Goal: Check status: Check status

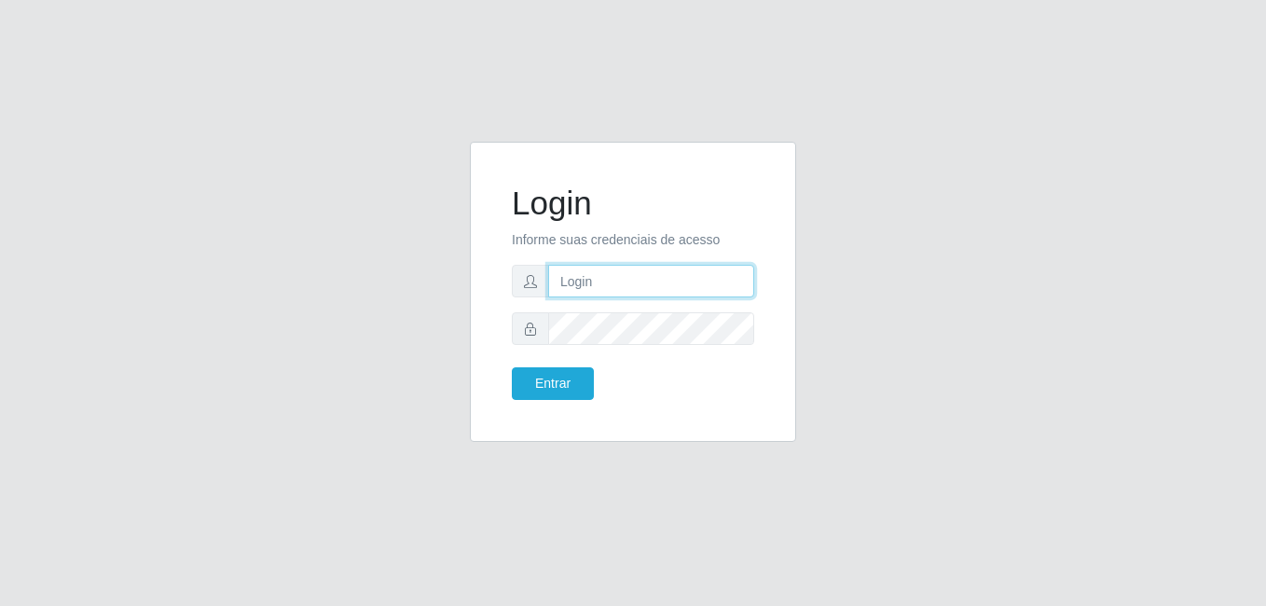
click at [593, 284] on input "text" at bounding box center [651, 281] width 206 height 33
type input "[PERSON_NAME]"
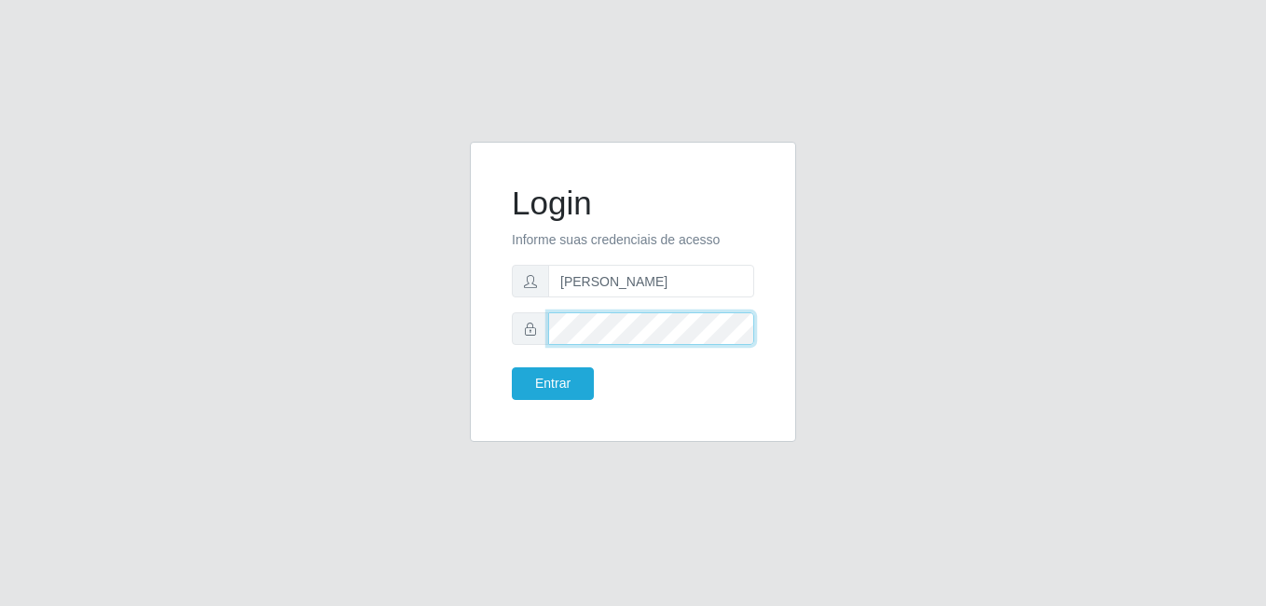
click at [512, 367] on button "Entrar" at bounding box center [553, 383] width 82 height 33
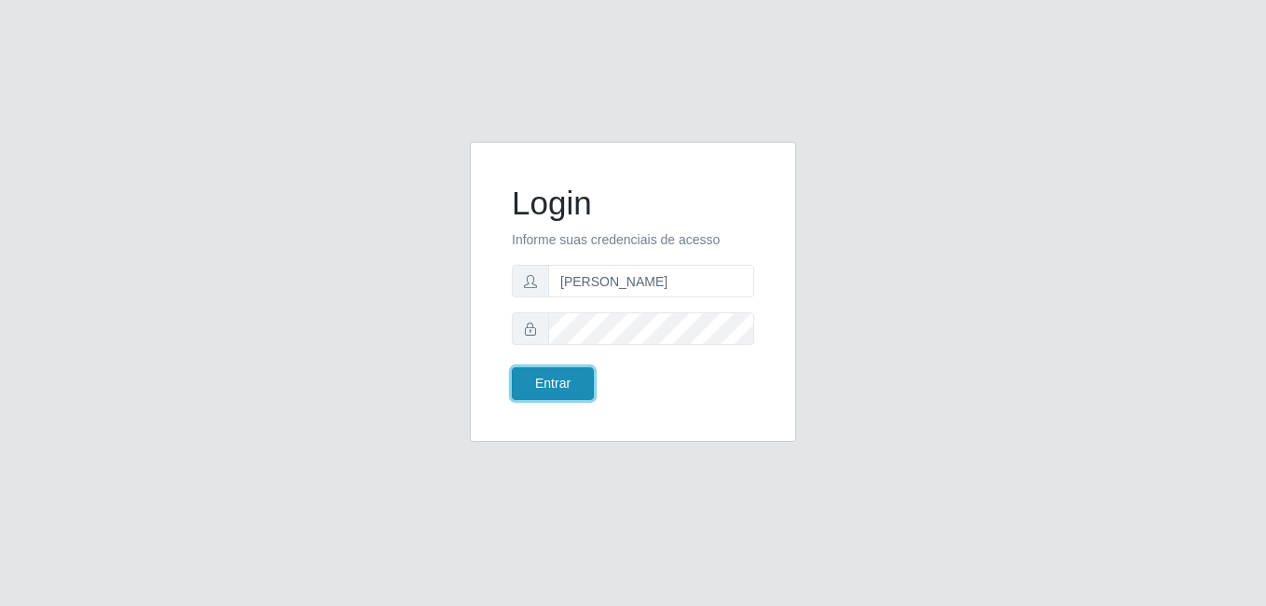
click at [556, 382] on button "Entrar" at bounding box center [553, 383] width 82 height 33
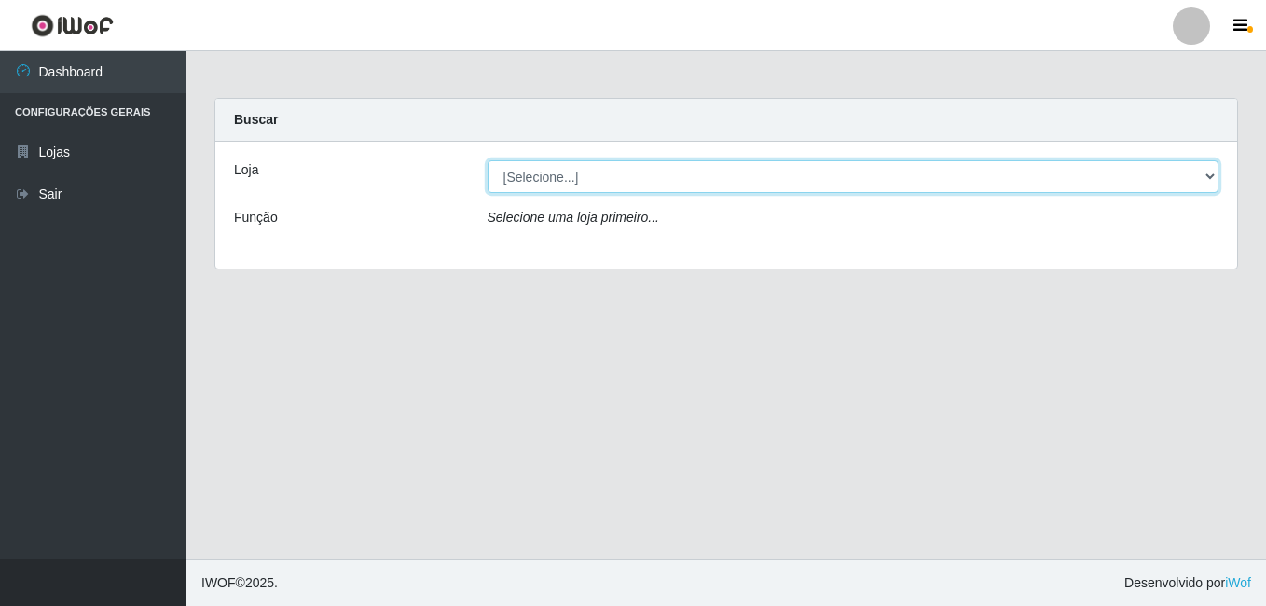
click at [638, 165] on select "[Selecione...] Bemais Supermercados - [GEOGRAPHIC_DATA]" at bounding box center [854, 176] width 732 height 33
select select "249"
click at [488, 160] on select "[Selecione...] Bemais Supermercados - [GEOGRAPHIC_DATA]" at bounding box center [854, 176] width 732 height 33
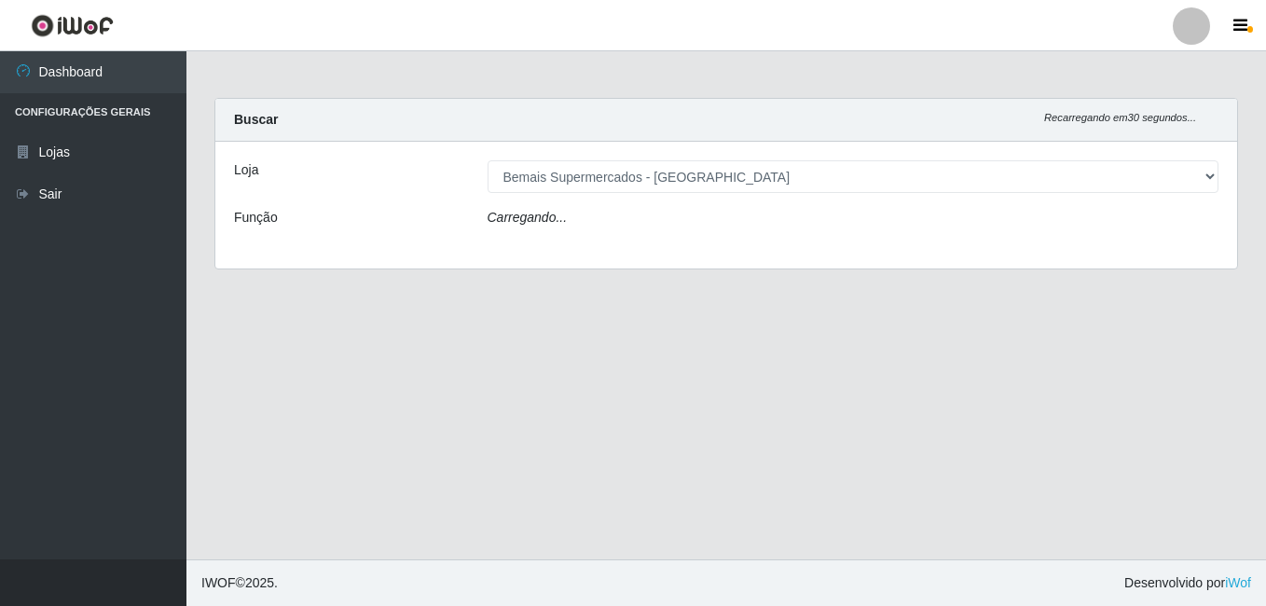
click at [658, 221] on div "Carregando..." at bounding box center [854, 221] width 760 height 27
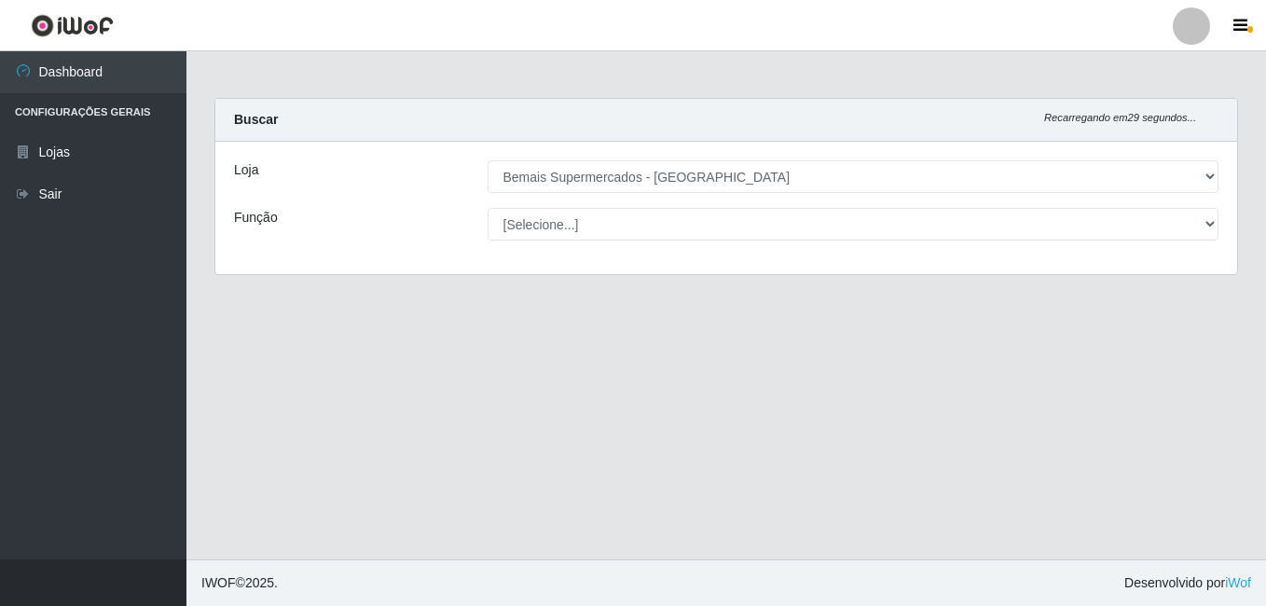
click at [665, 221] on select "[Selecione...] ASG ASG + ASG ++ Auxiliar de Depósito Auxiliar de Depósito + Aux…" at bounding box center [854, 224] width 732 height 33
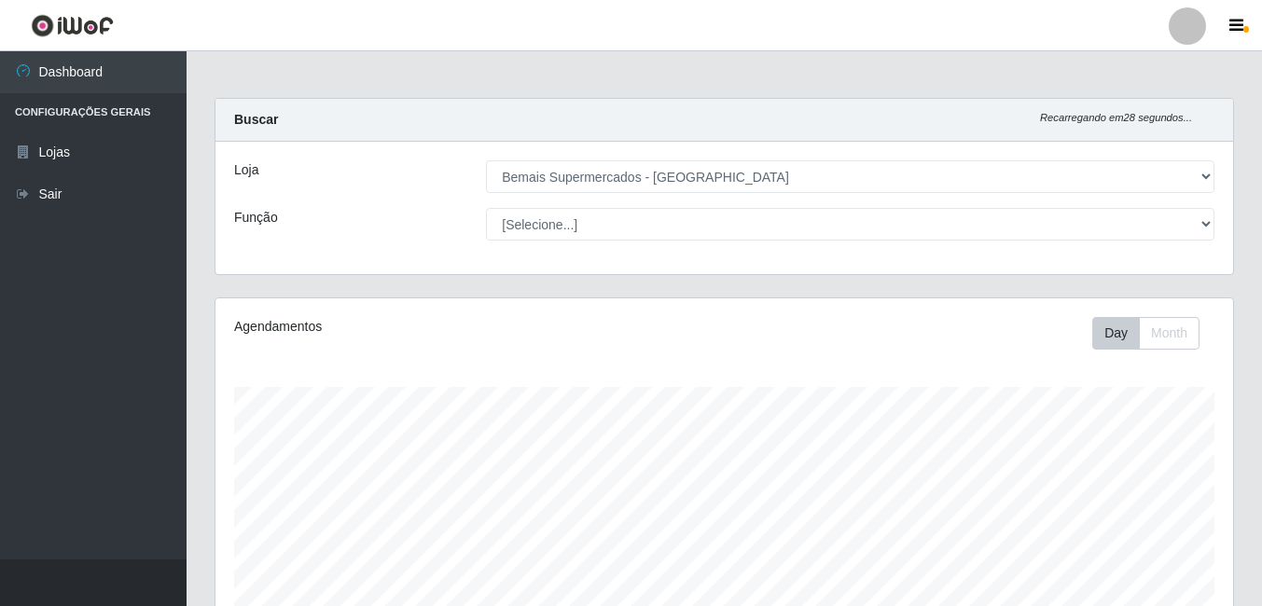
scroll to position [387, 1017]
select select "120"
click at [486, 208] on select "[Selecione...] ASG ASG + ASG ++ Auxiliar de Depósito Auxiliar de Depósito + Aux…" at bounding box center [850, 224] width 728 height 33
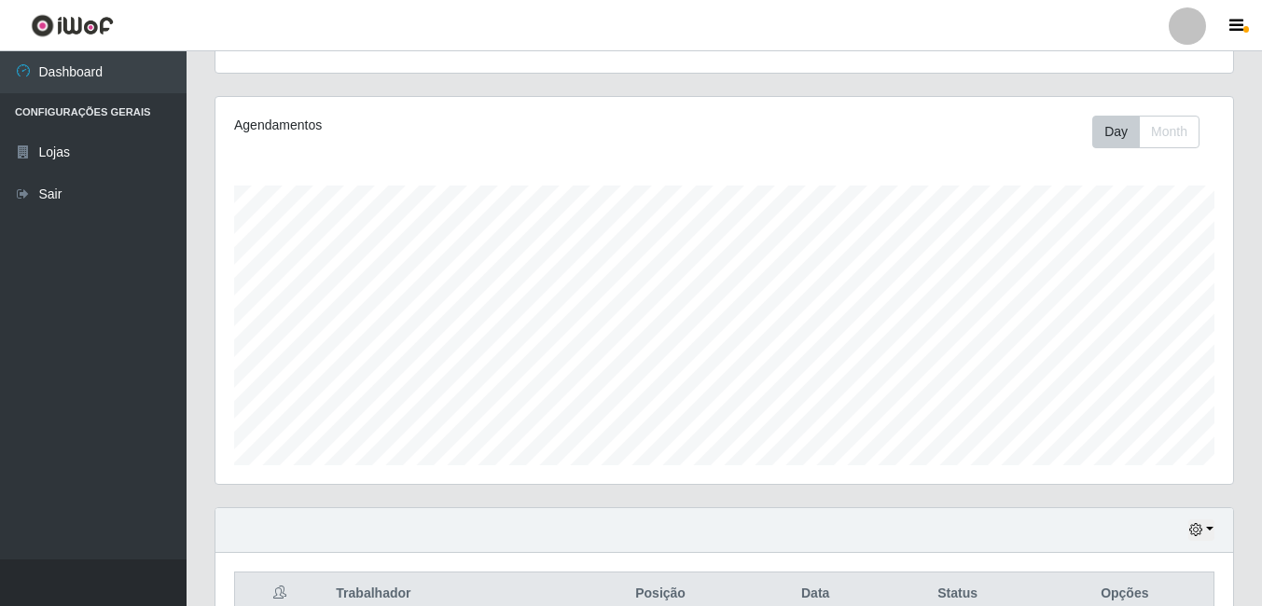
scroll to position [300, 0]
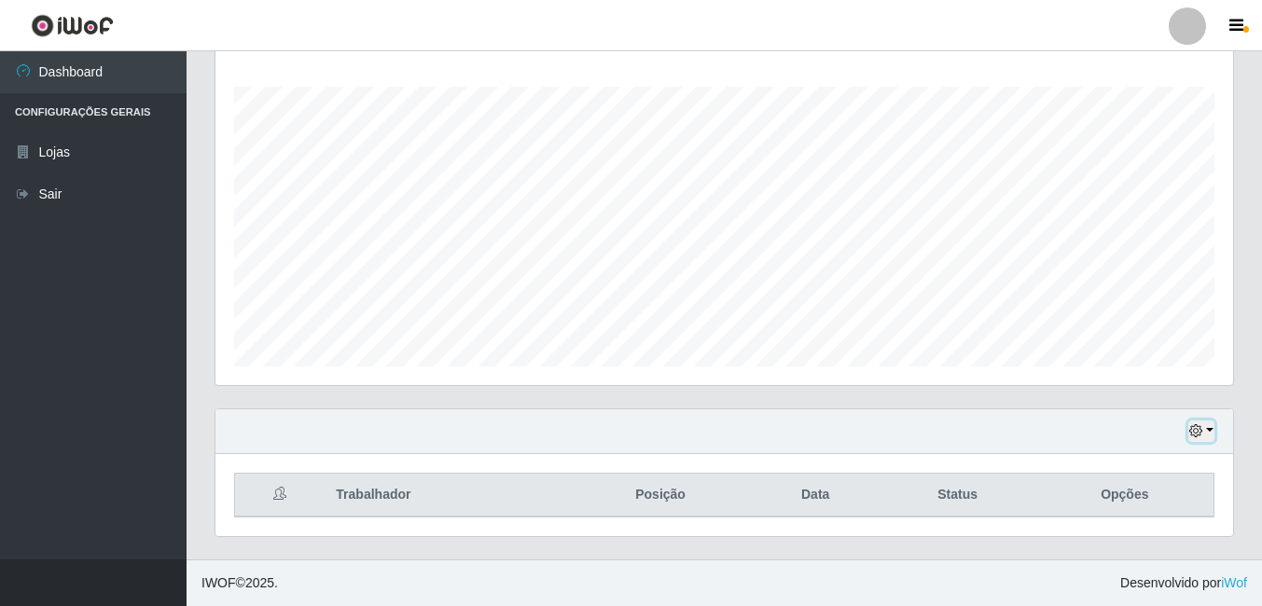
click at [1212, 433] on button "button" at bounding box center [1201, 431] width 26 height 21
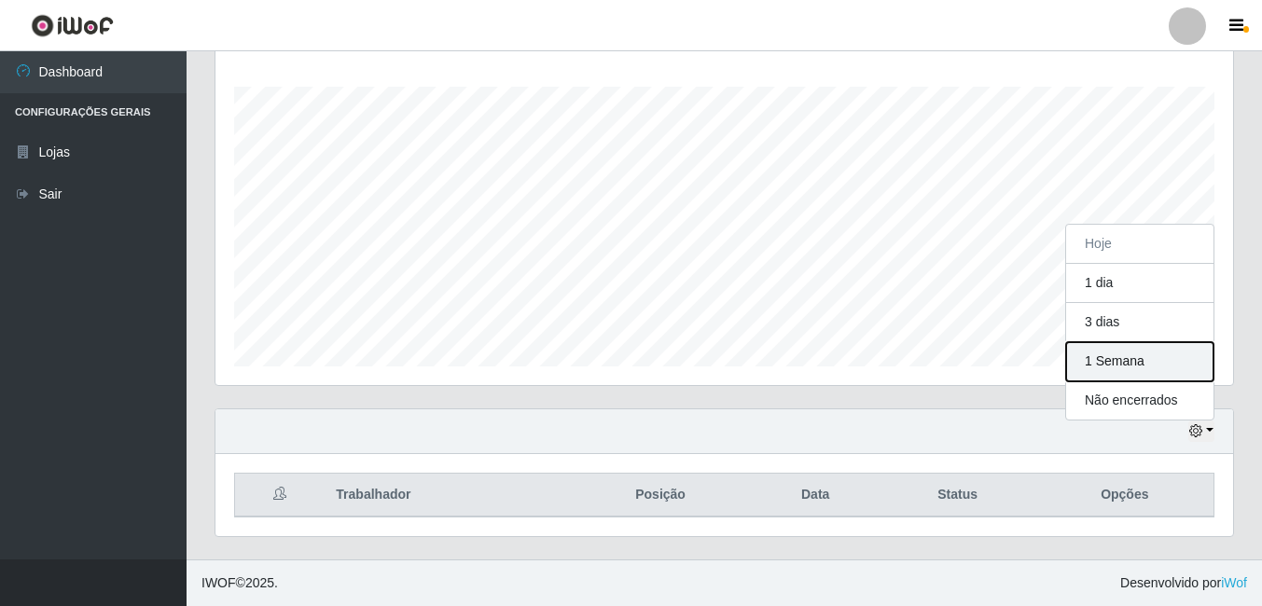
click at [1149, 351] on button "1 Semana" at bounding box center [1139, 361] width 147 height 39
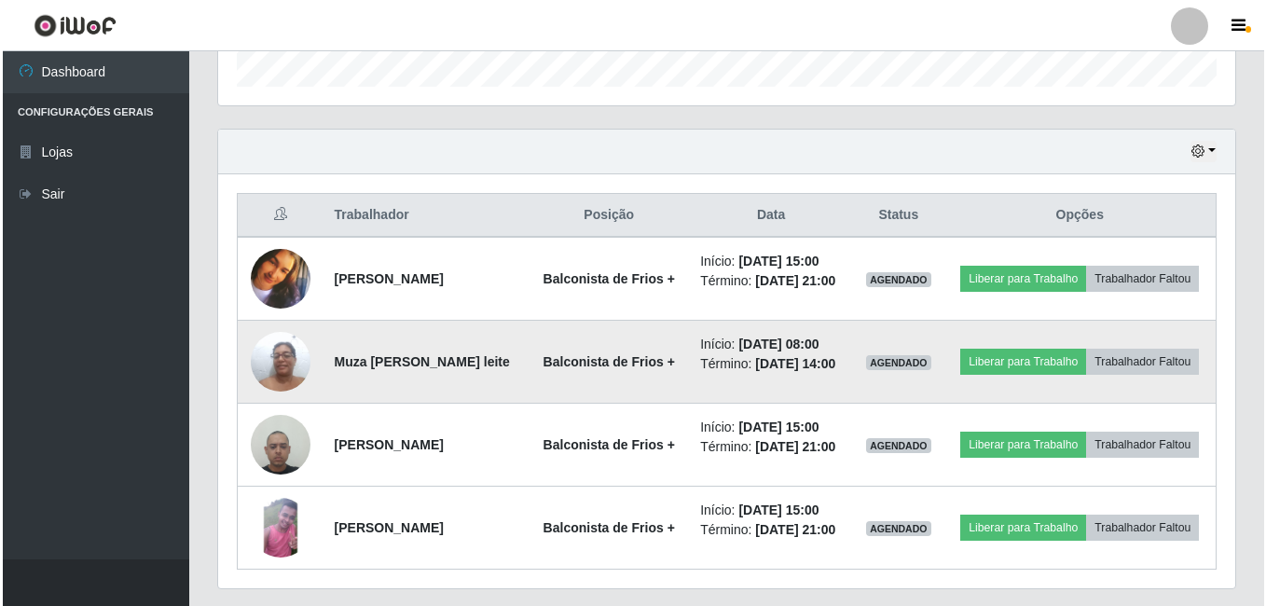
scroll to position [632, 0]
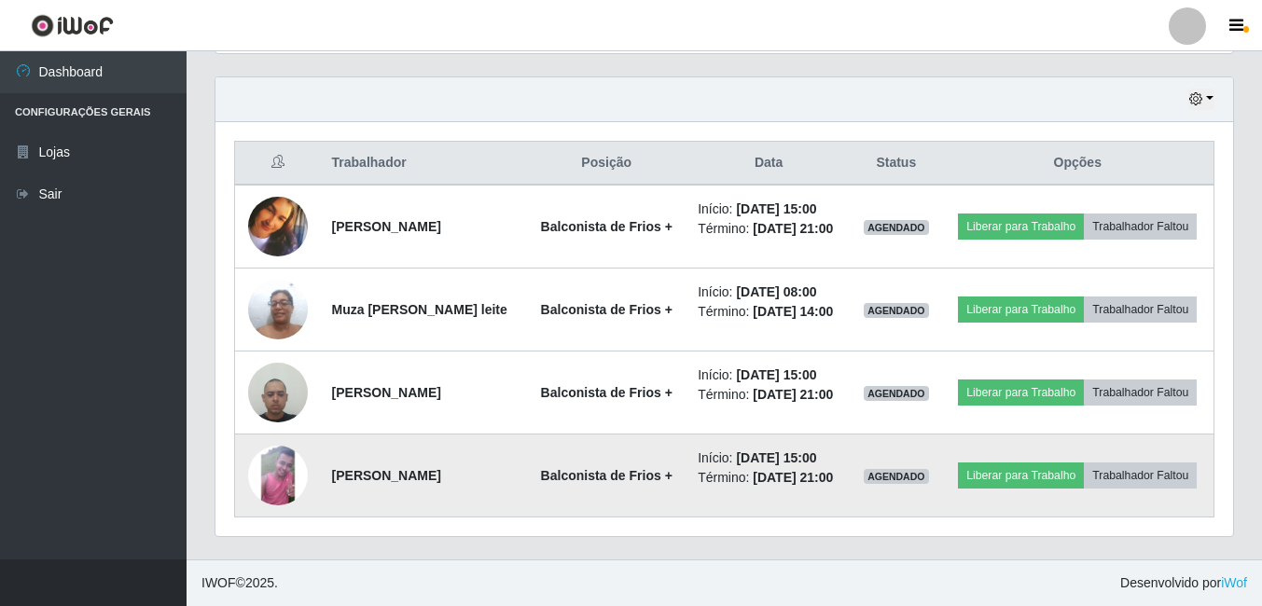
click at [272, 459] on img at bounding box center [278, 476] width 60 height 60
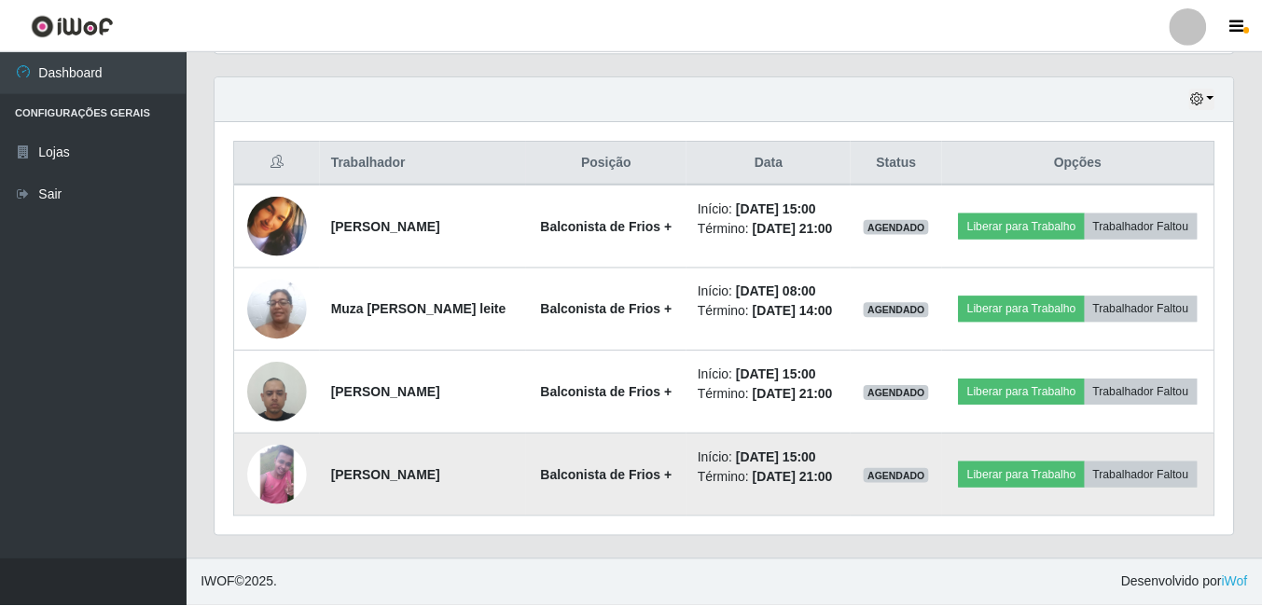
scroll to position [387, 1008]
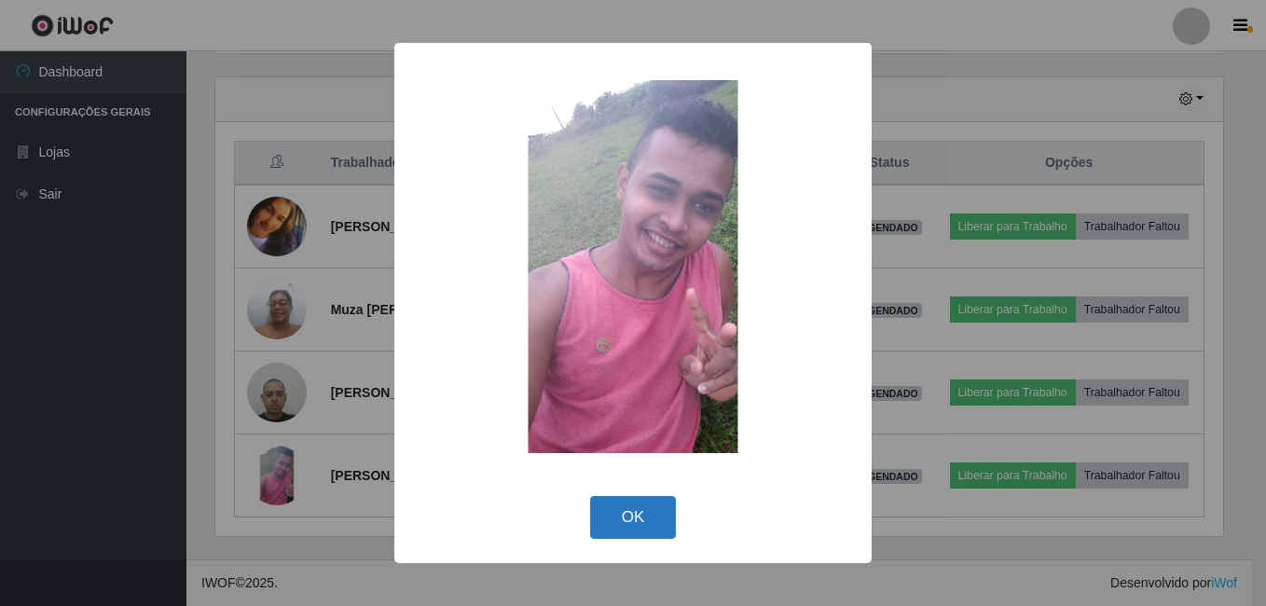
click at [646, 519] on button "OK" at bounding box center [633, 518] width 87 height 44
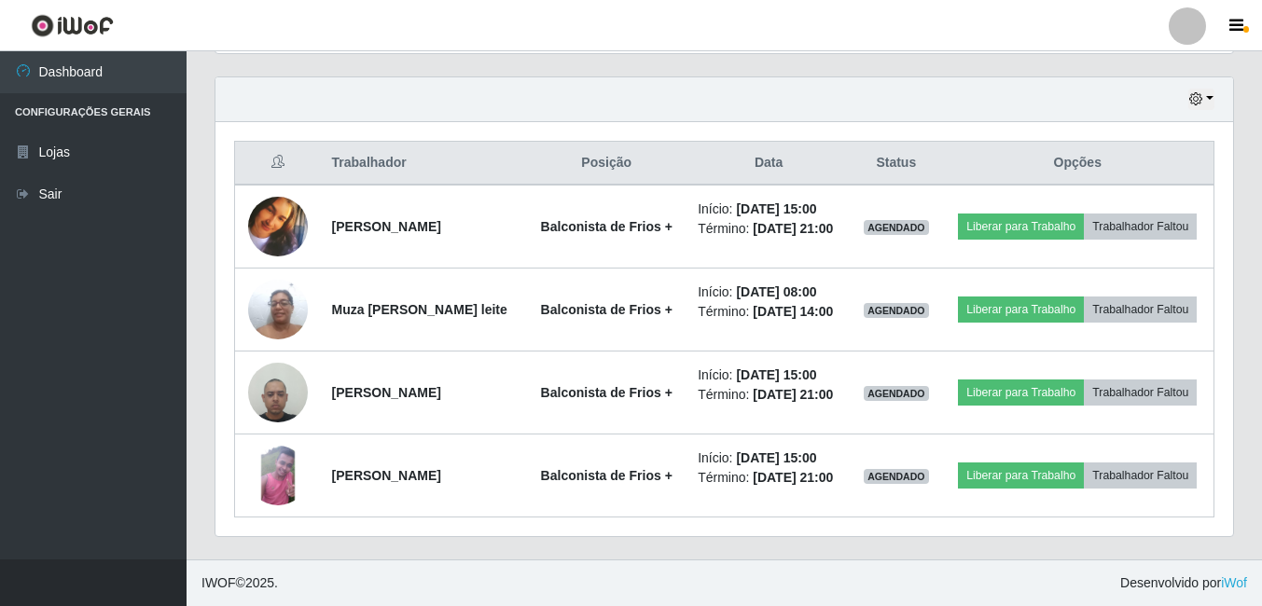
scroll to position [387, 1017]
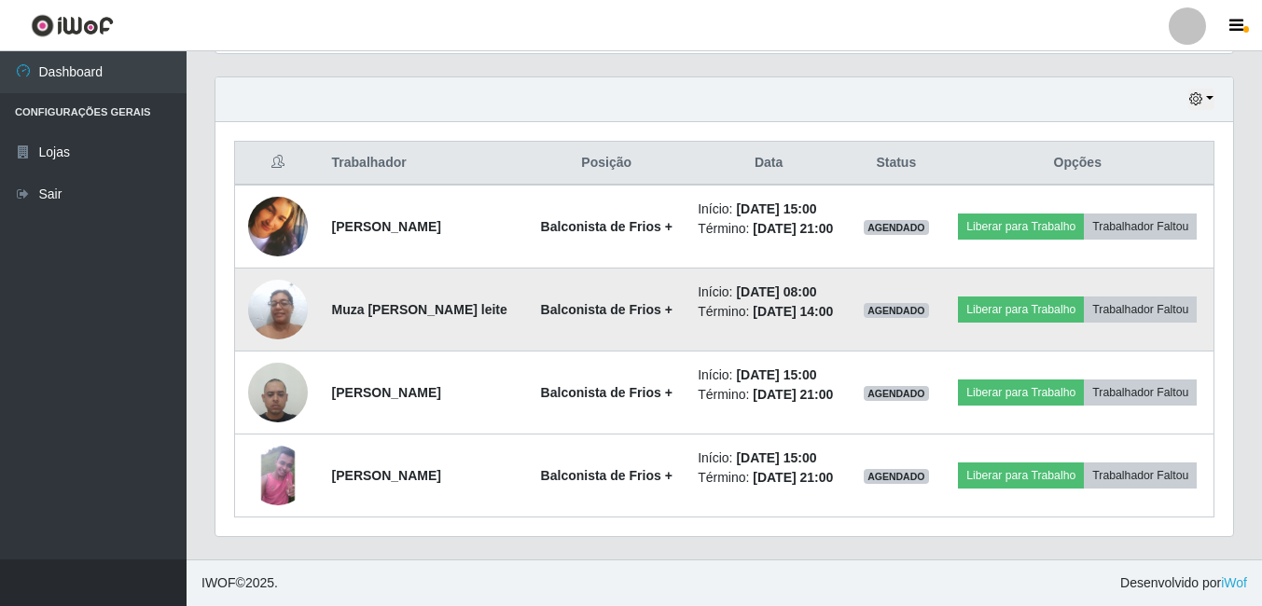
click at [272, 322] on img at bounding box center [278, 309] width 60 height 79
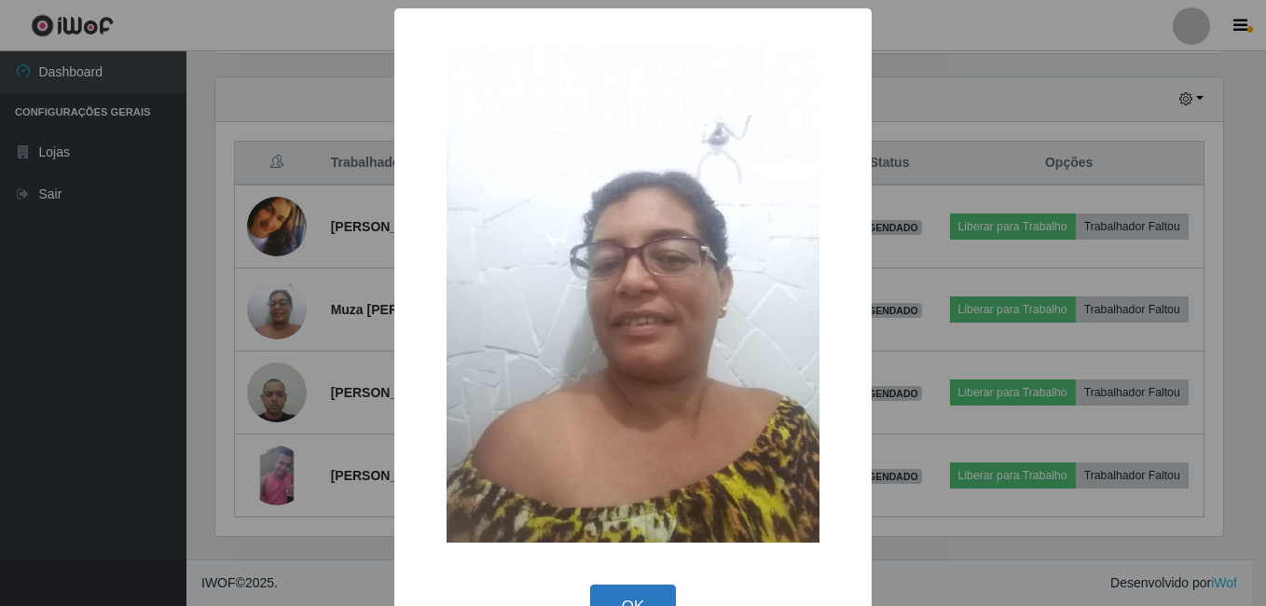
click at [641, 602] on button "OK" at bounding box center [633, 607] width 87 height 44
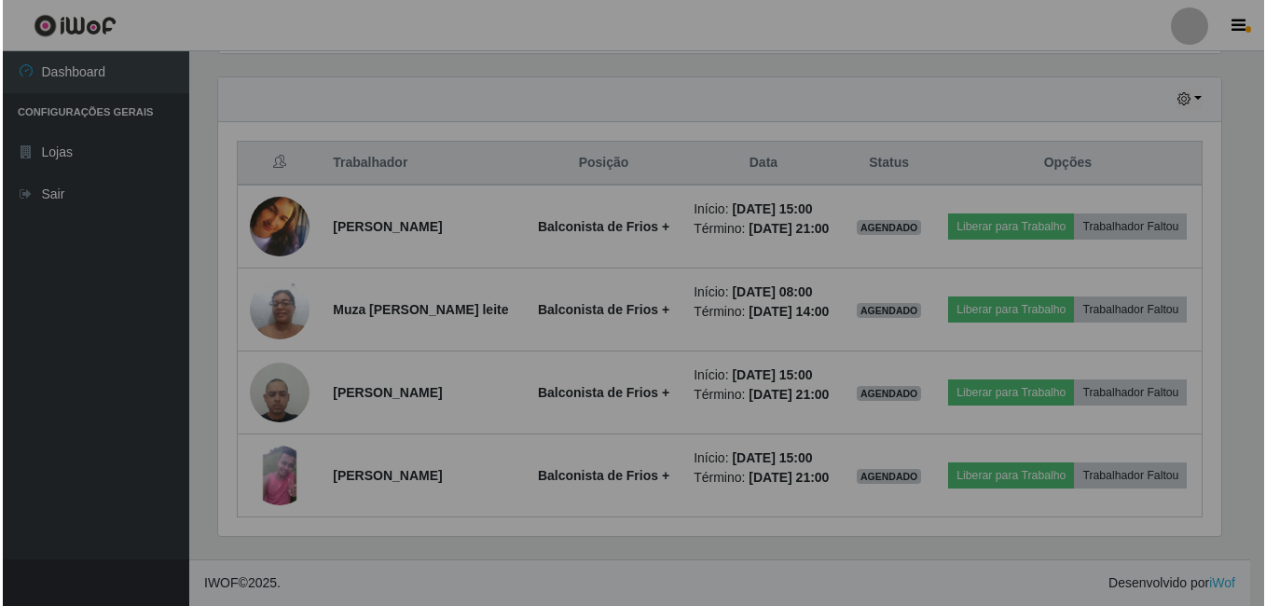
scroll to position [387, 1017]
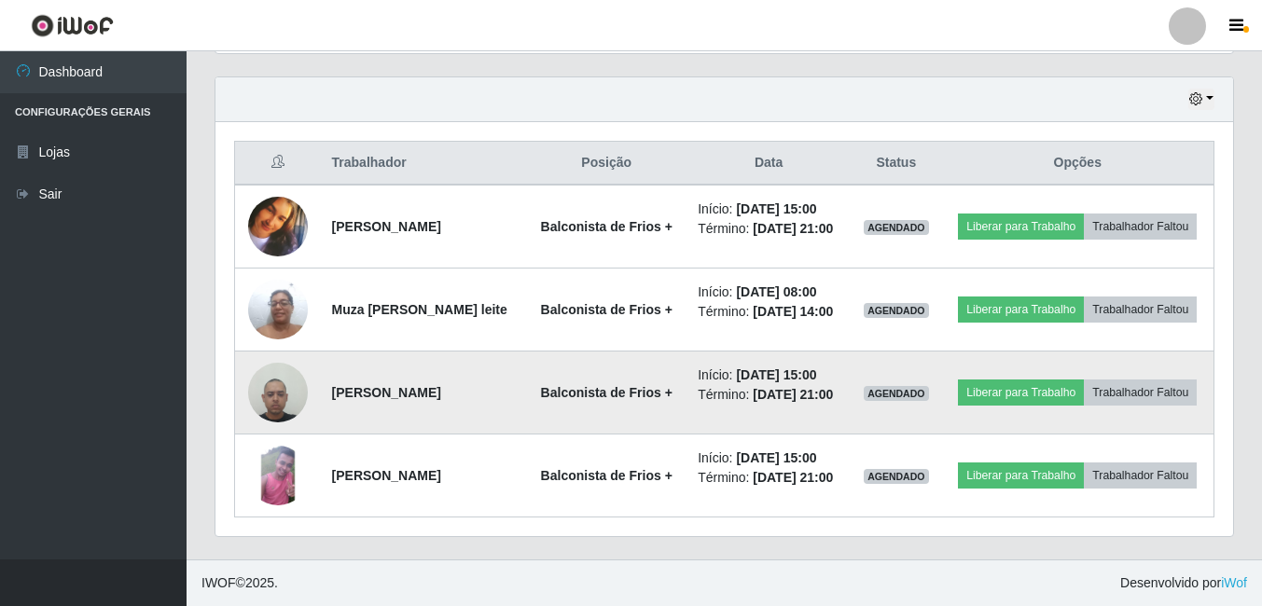
click at [454, 408] on td "[PERSON_NAME]" at bounding box center [424, 393] width 206 height 83
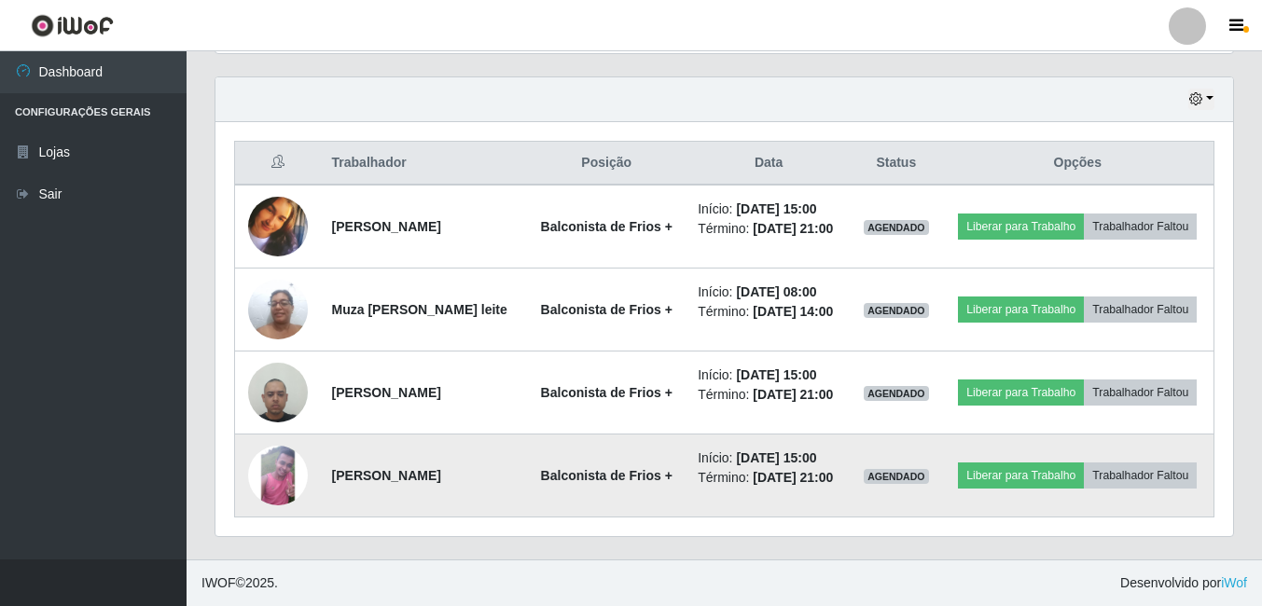
click at [441, 479] on strong "[PERSON_NAME]" at bounding box center [386, 475] width 109 height 15
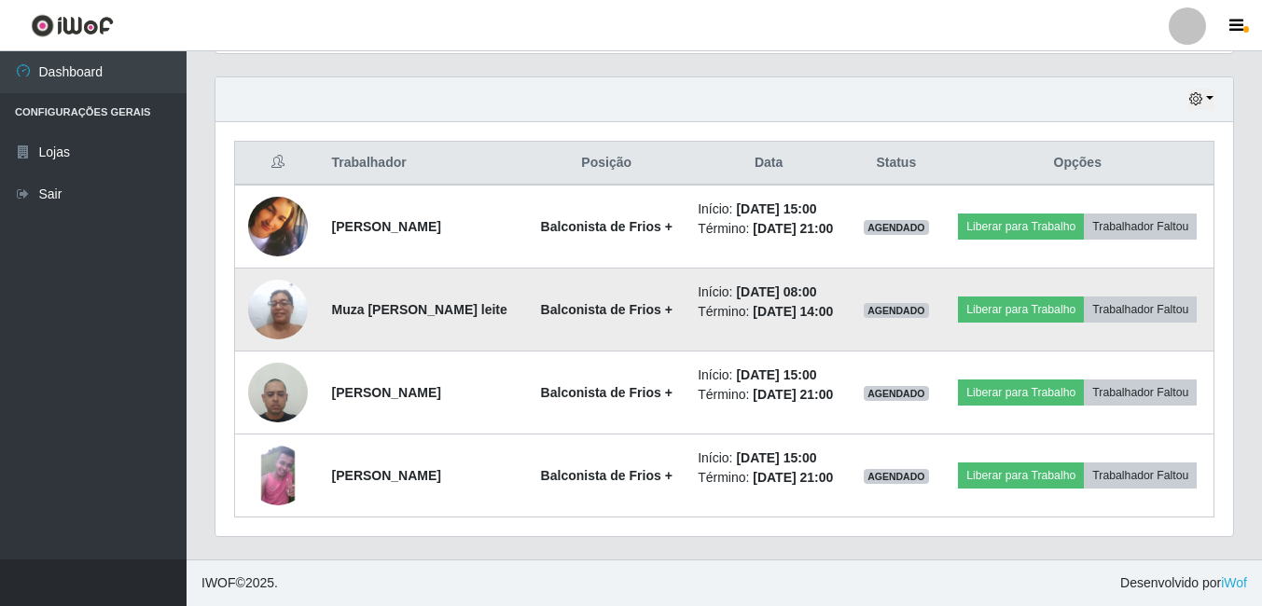
click at [473, 309] on strong "Muza [PERSON_NAME] leite" at bounding box center [419, 309] width 175 height 15
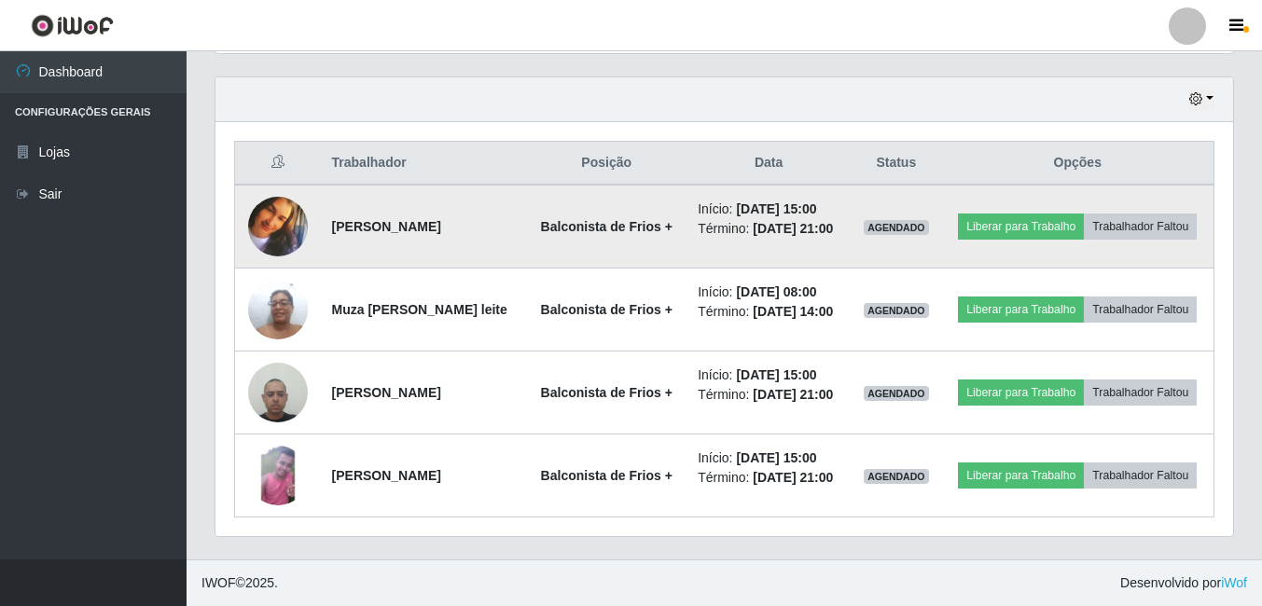
click at [441, 225] on strong "[PERSON_NAME]" at bounding box center [386, 226] width 109 height 15
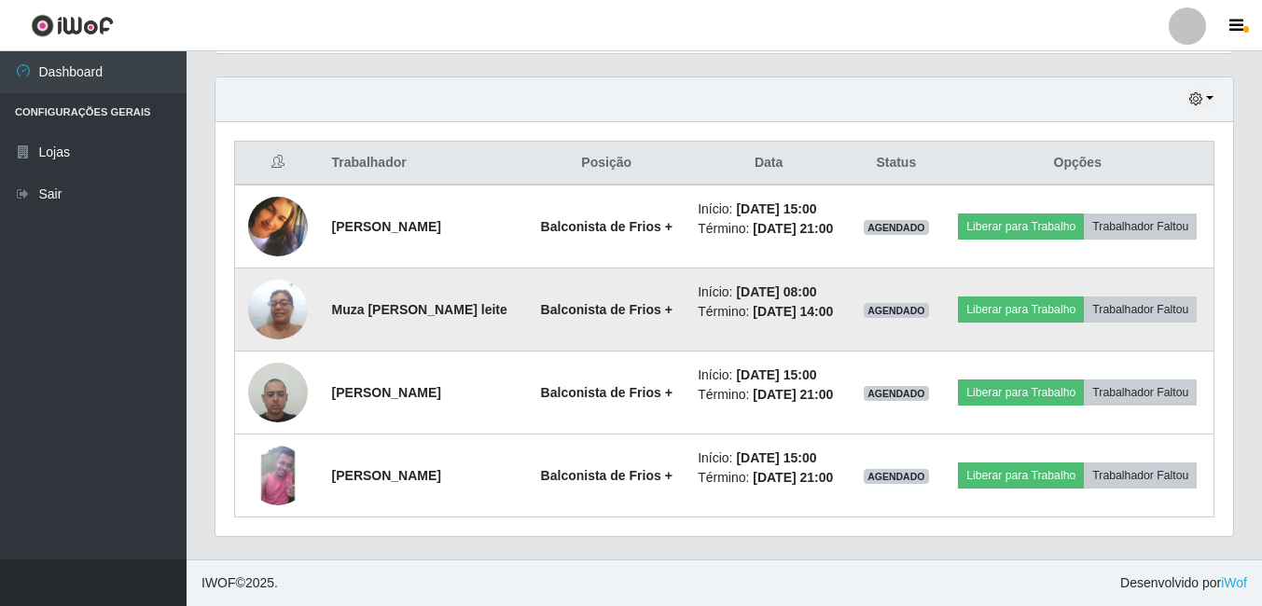
click at [484, 309] on strong "Muza [PERSON_NAME] leite" at bounding box center [419, 309] width 175 height 15
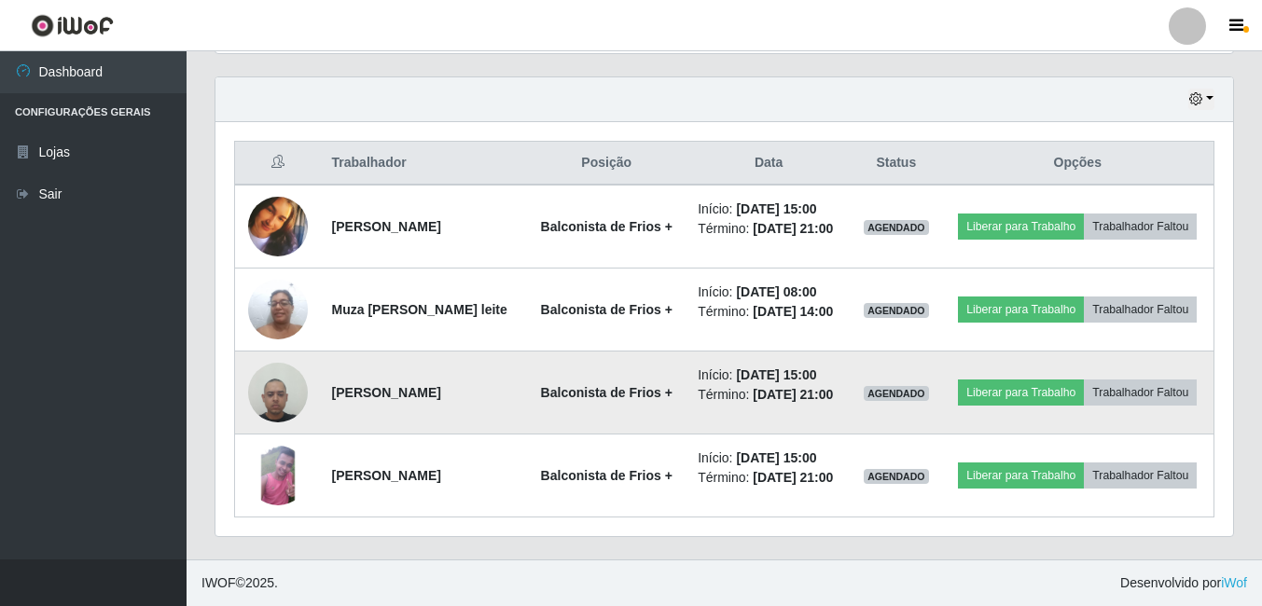
click at [441, 394] on strong "[PERSON_NAME]" at bounding box center [386, 392] width 109 height 15
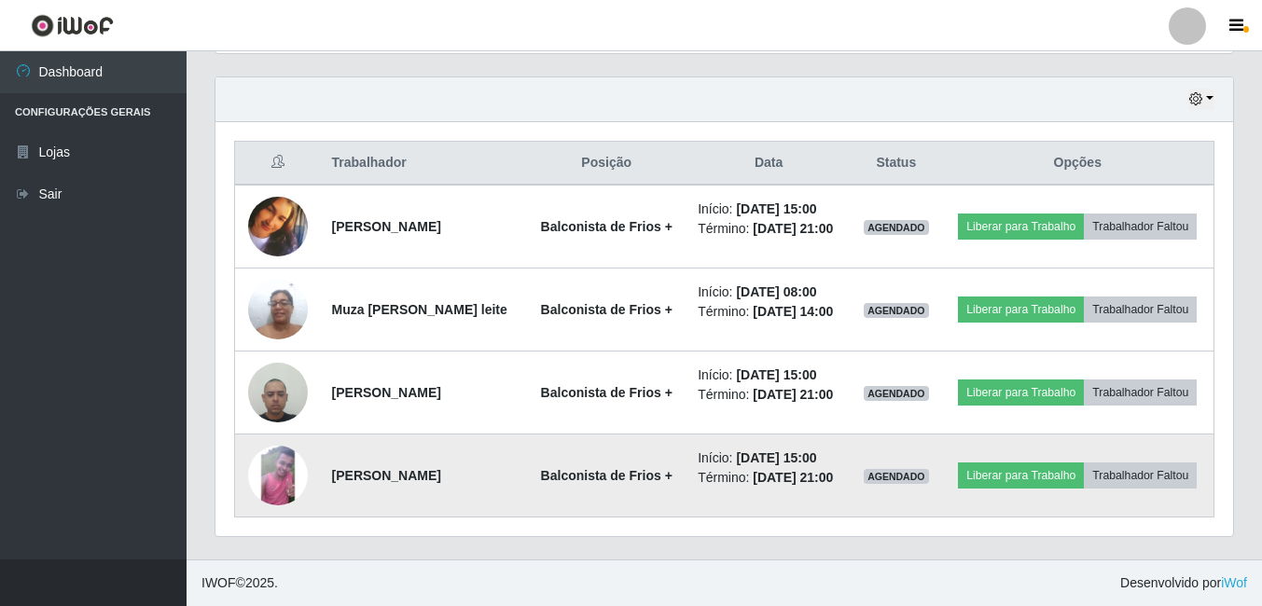
click at [441, 475] on strong "[PERSON_NAME]" at bounding box center [386, 475] width 109 height 15
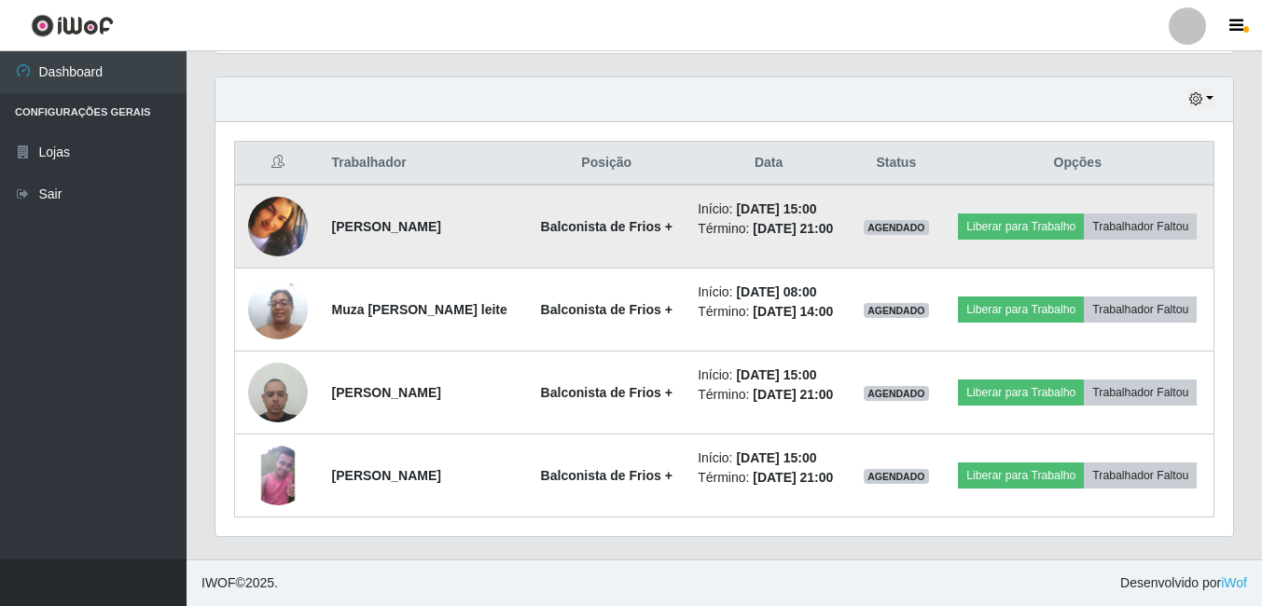
click at [271, 212] on img at bounding box center [278, 227] width 60 height 60
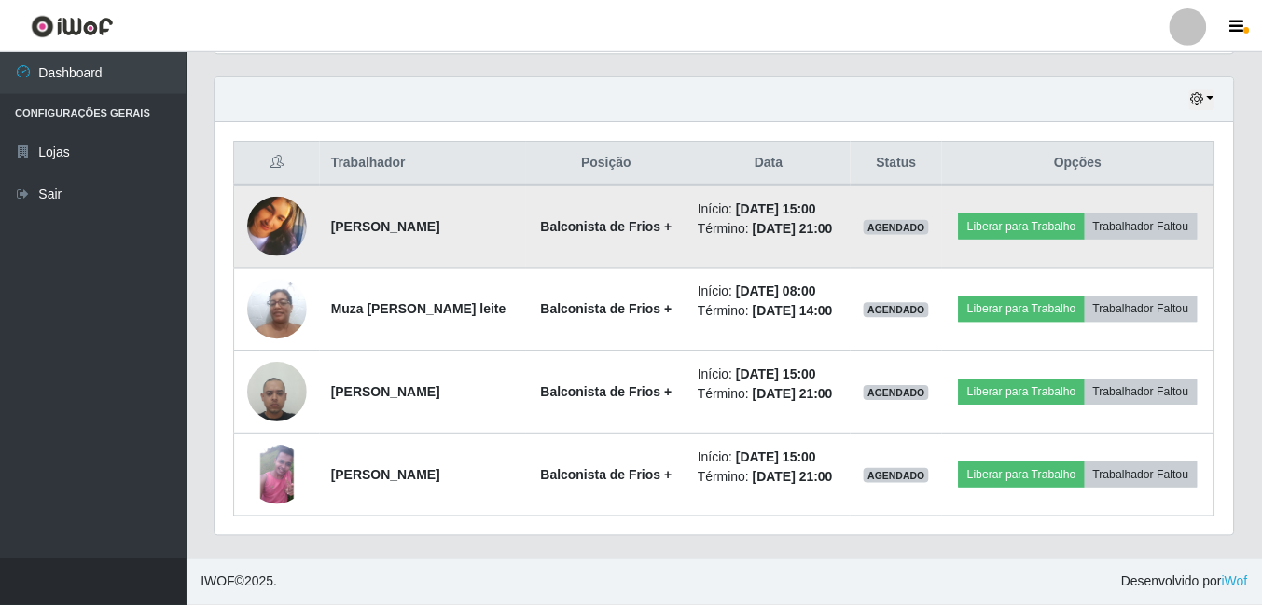
scroll to position [387, 1008]
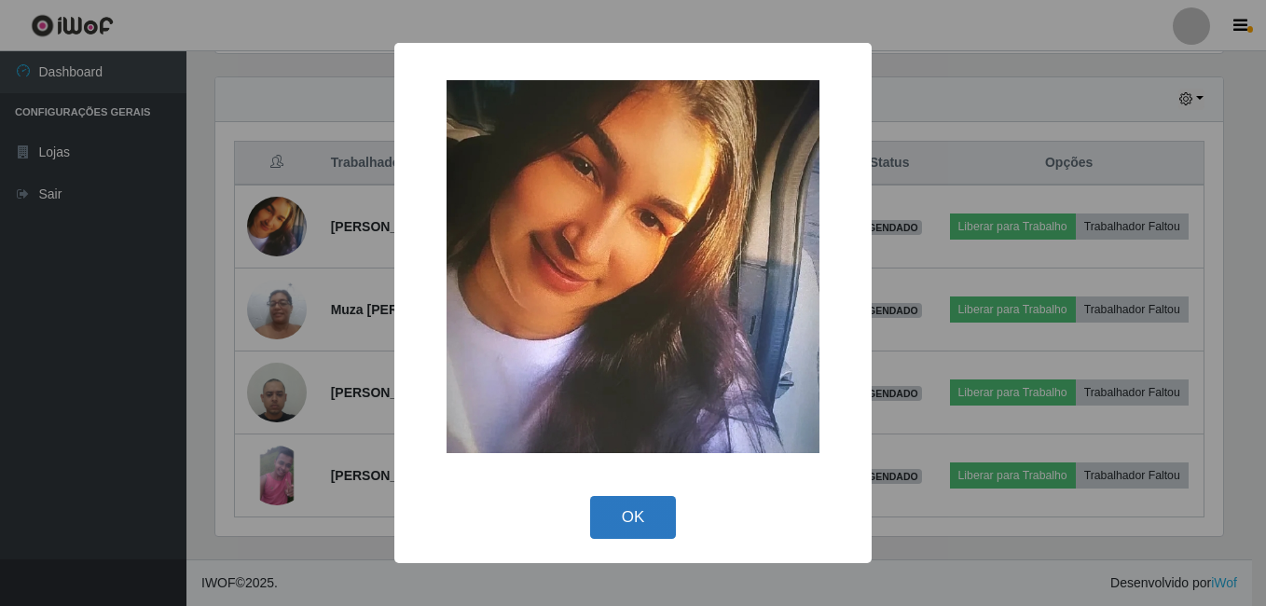
click at [633, 503] on button "OK" at bounding box center [633, 518] width 87 height 44
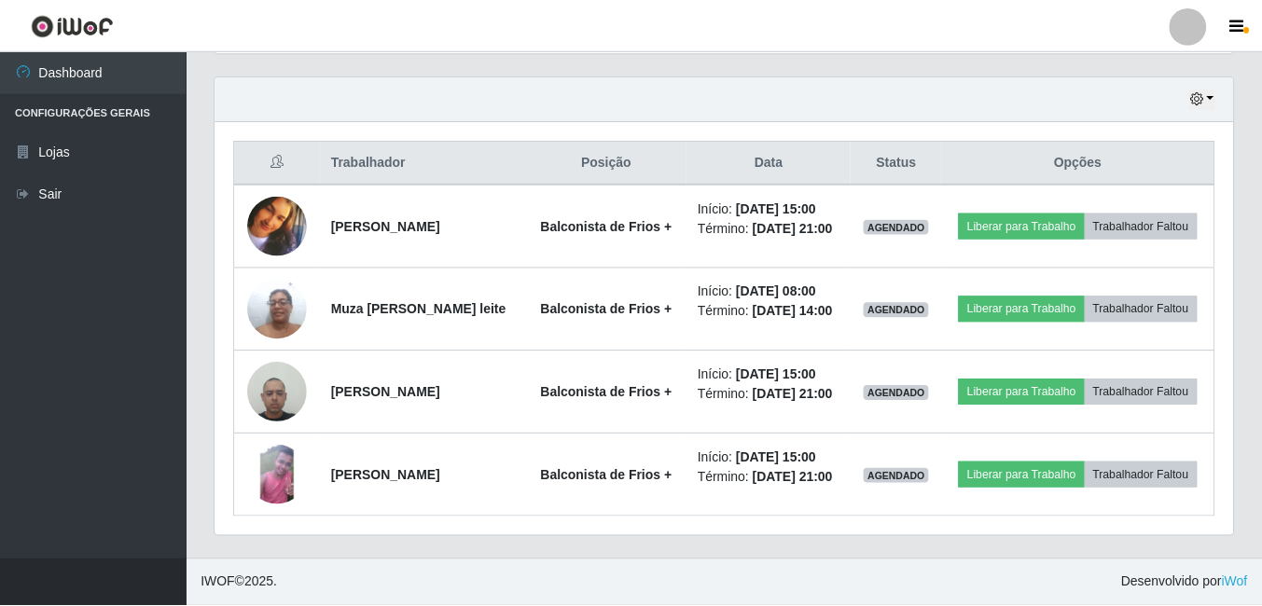
scroll to position [387, 1017]
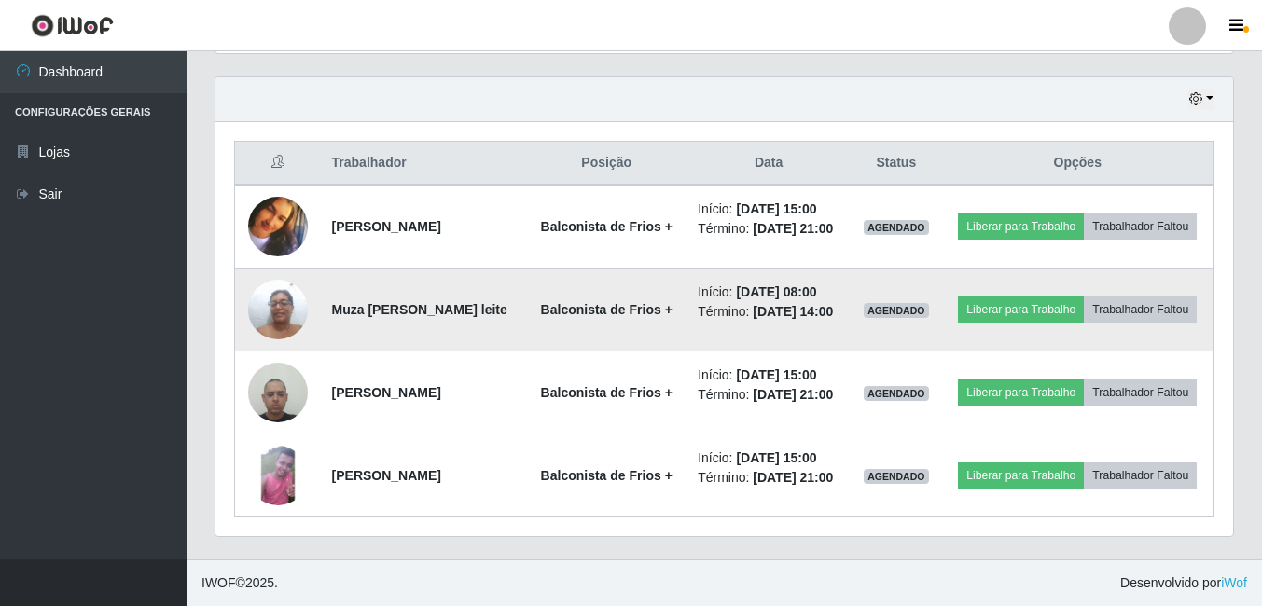
click at [278, 313] on img at bounding box center [278, 309] width 60 height 79
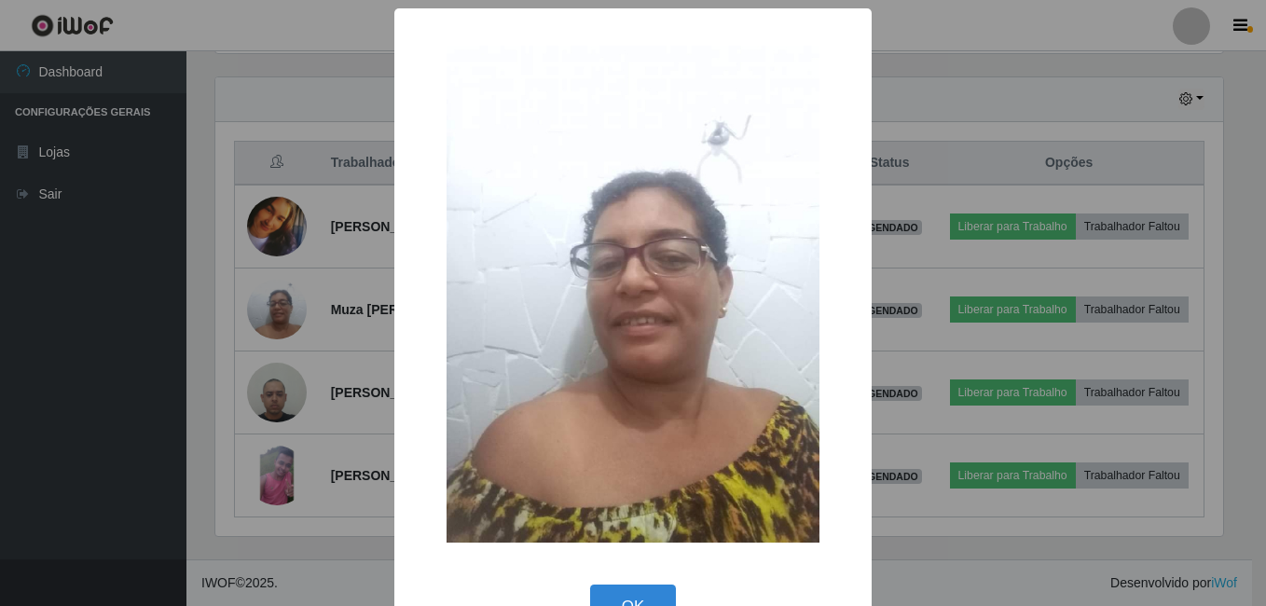
click at [332, 450] on div "× OK Cancel" at bounding box center [633, 303] width 1266 height 606
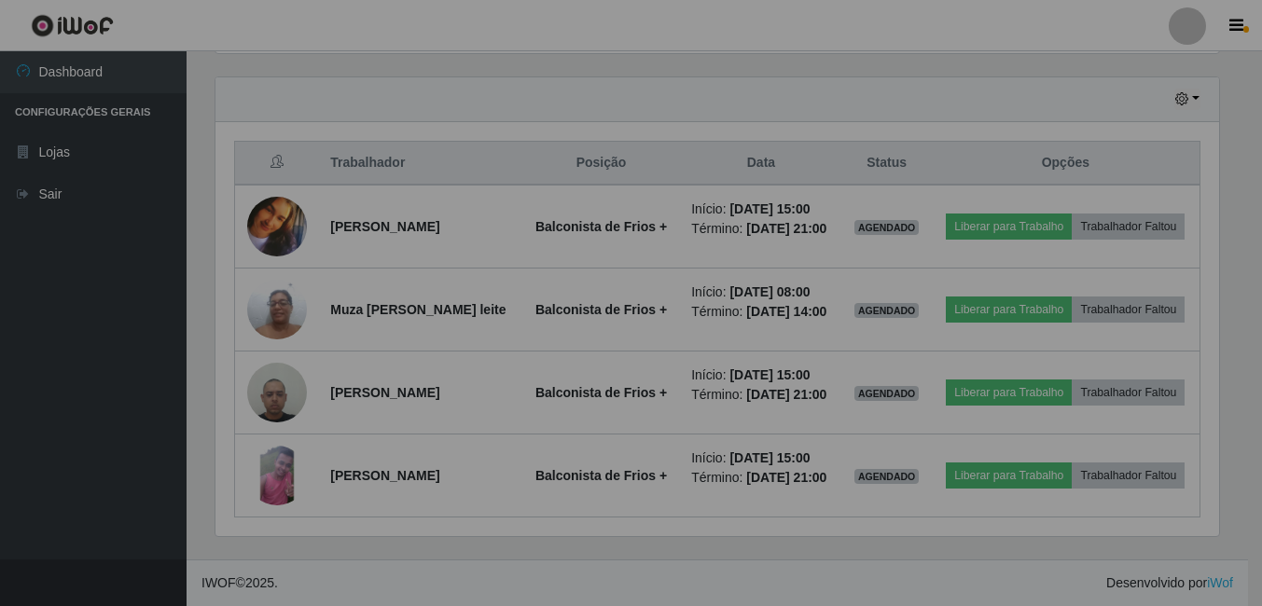
scroll to position [387, 1017]
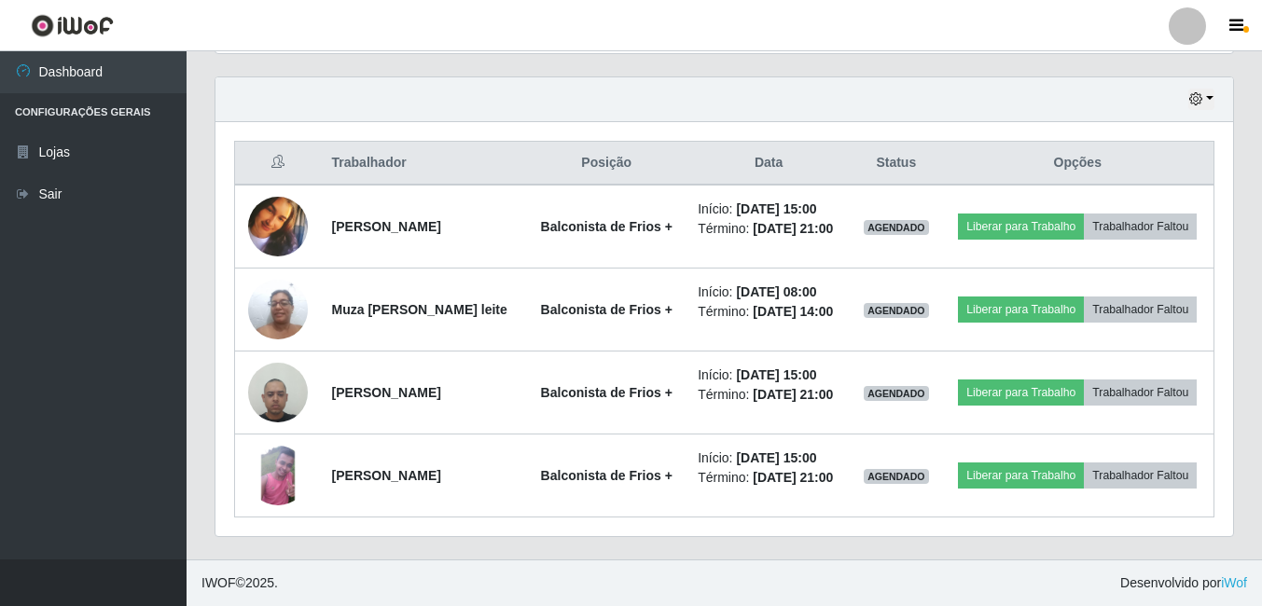
click at [1031, 568] on footer "IWOF © 2025 . Desenvolvido por iWof" at bounding box center [724, 583] width 1075 height 47
click at [1008, 563] on footer "IWOF © 2025 . Desenvolvido por iWof" at bounding box center [724, 583] width 1075 height 47
click at [942, 554] on div "Hoje 1 dia 3 dias 1 Semana Não encerrados Trabalhador Posição Data Status Opçõe…" at bounding box center [724, 317] width 1047 height 483
